Goal: Check status: Check status

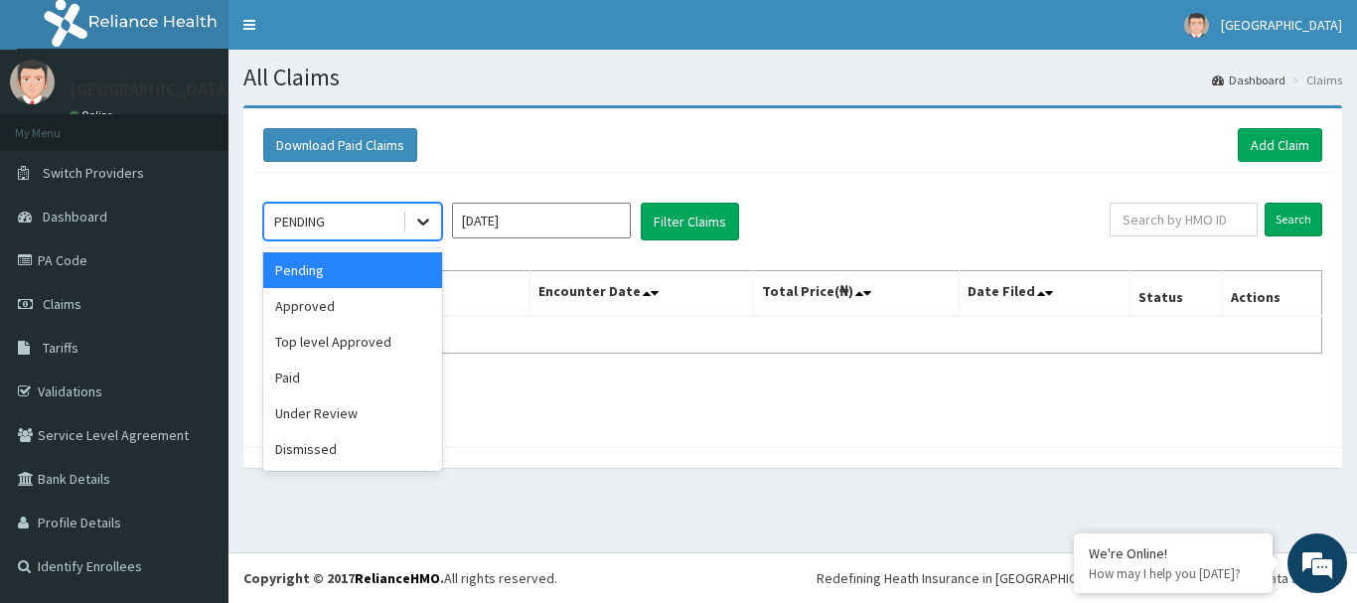
click at [427, 220] on icon at bounding box center [423, 223] width 12 height 7
click at [328, 377] on div "Paid" at bounding box center [352, 378] width 179 height 36
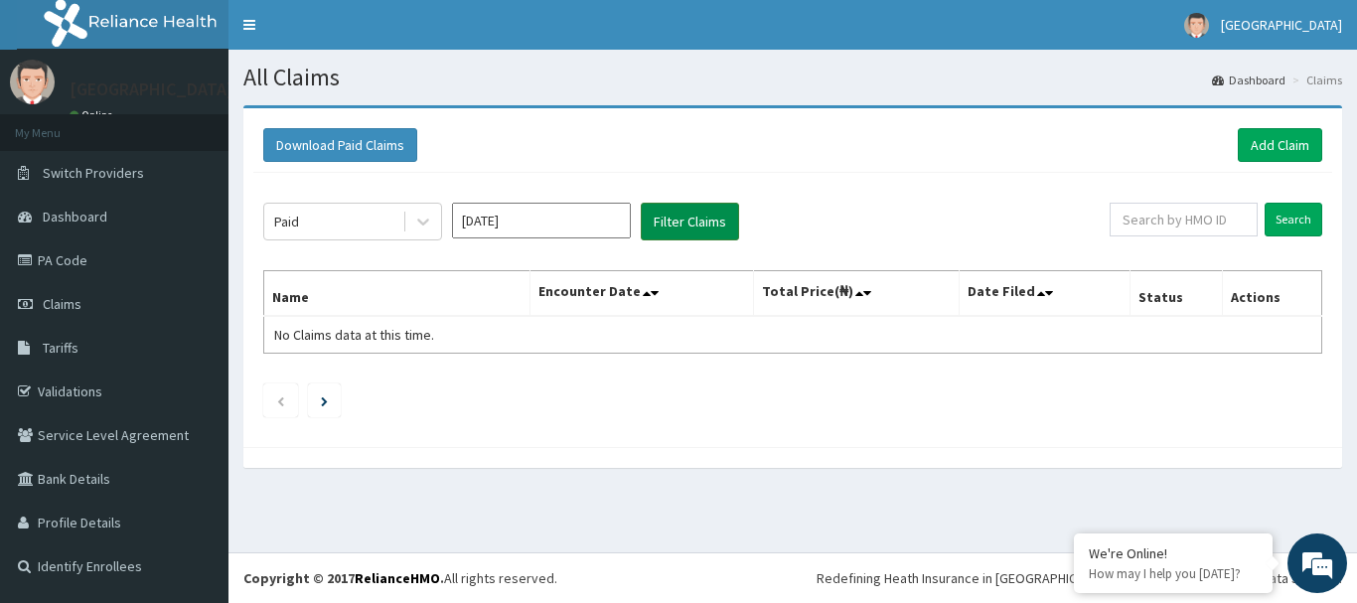
click at [686, 232] on button "Filter Claims" at bounding box center [690, 222] width 98 height 38
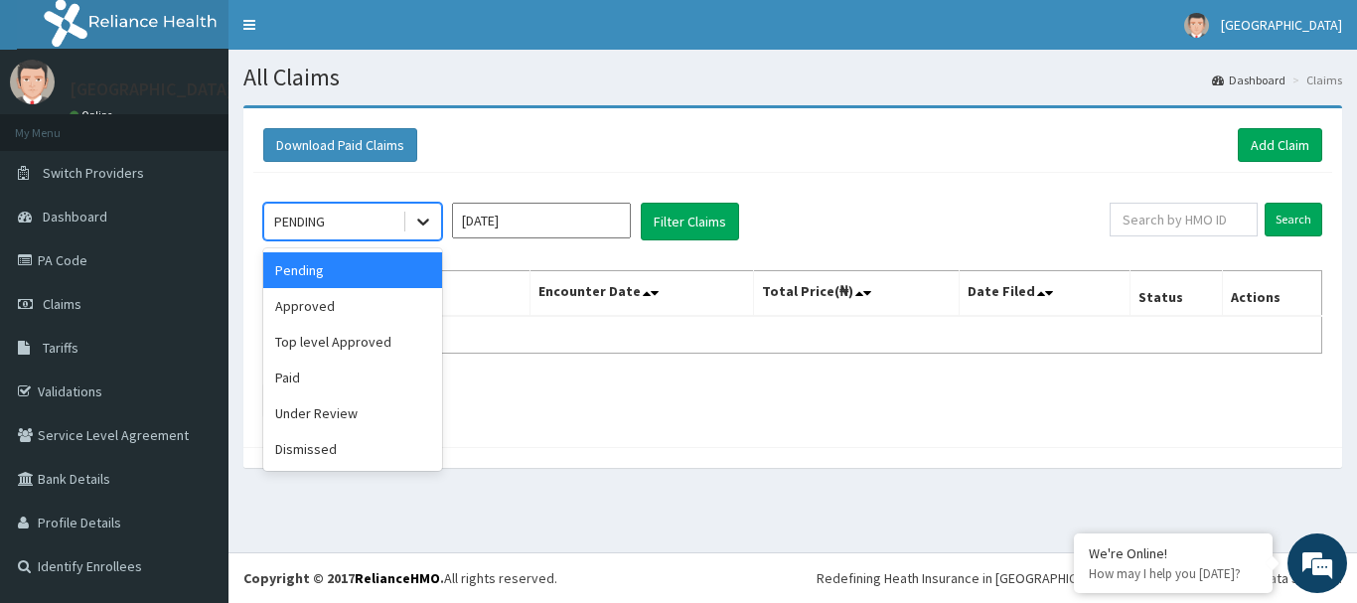
click at [418, 214] on icon at bounding box center [423, 222] width 20 height 20
click at [270, 368] on div "Paid" at bounding box center [352, 378] width 179 height 36
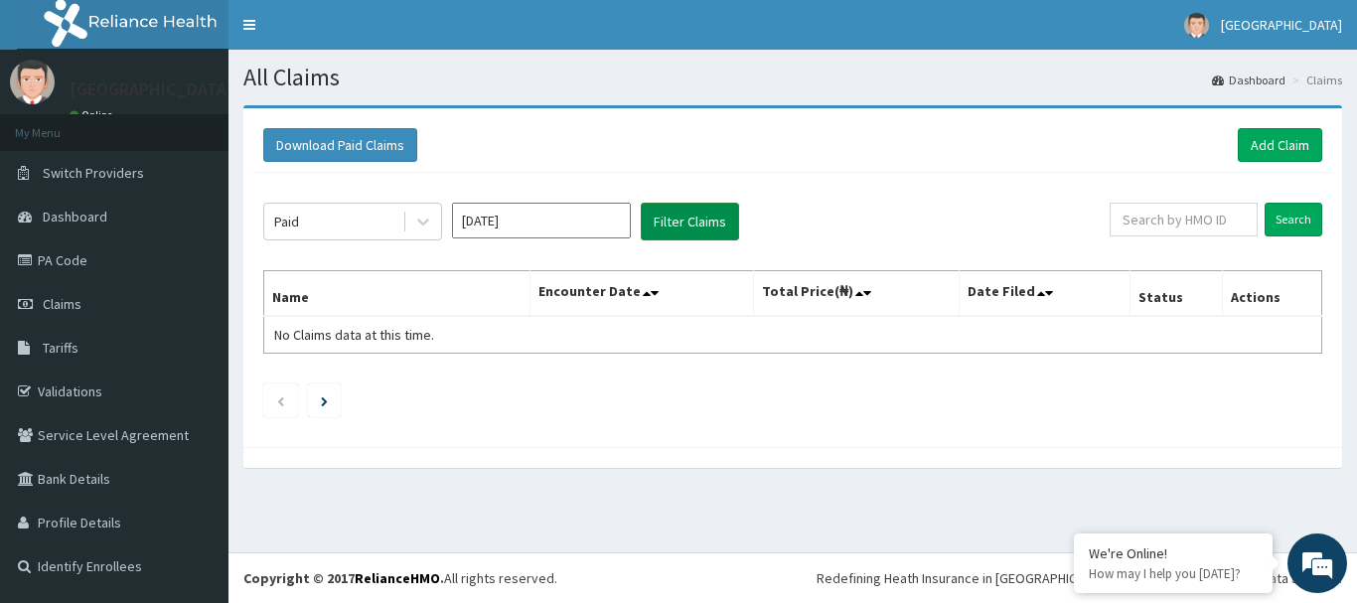
click at [728, 229] on button "Filter Claims" at bounding box center [690, 222] width 98 height 38
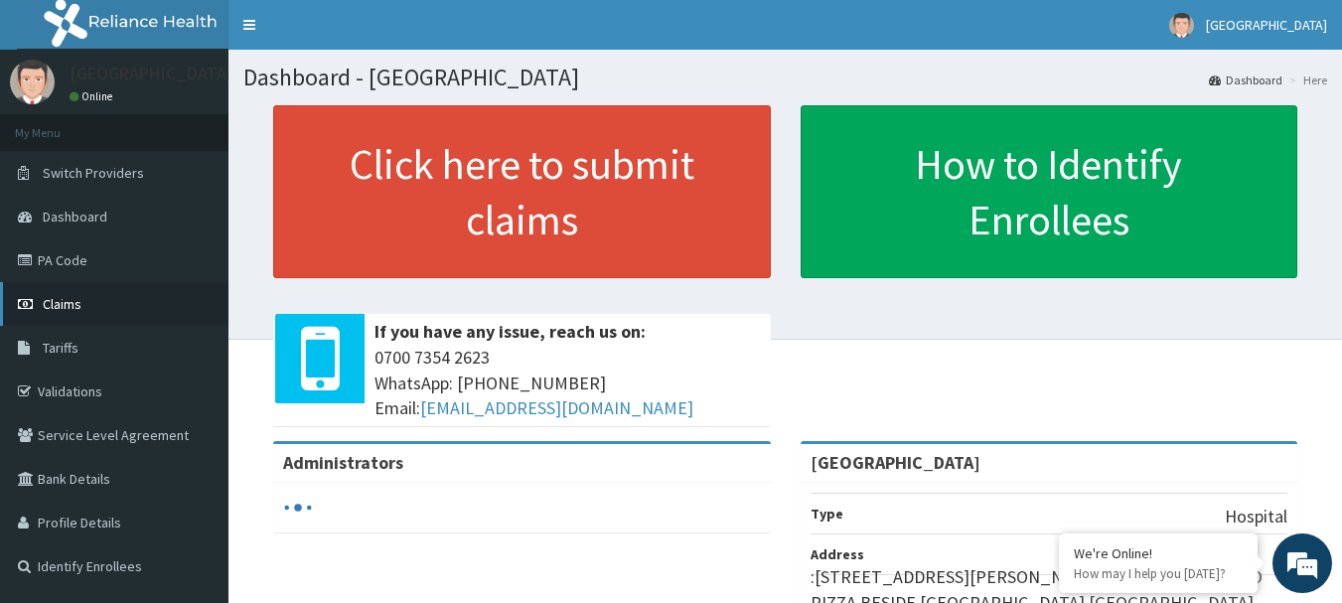
click at [82, 308] on link "Claims" at bounding box center [114, 304] width 228 height 44
click at [70, 306] on span "Claims" at bounding box center [62, 304] width 39 height 18
